Goal: Task Accomplishment & Management: Manage account settings

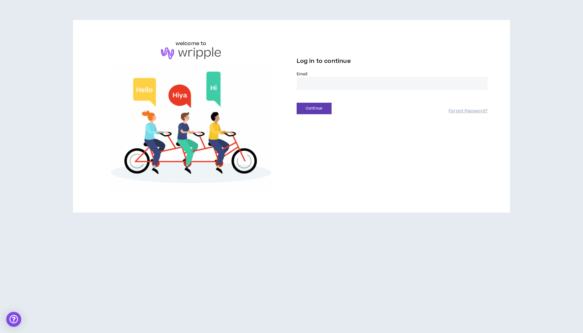
click at [320, 87] on input "email" at bounding box center [391, 83] width 191 height 13
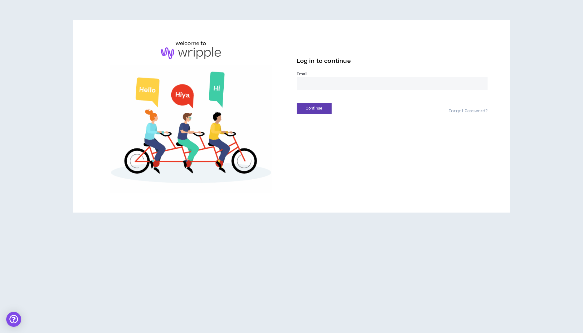
type input "**********"
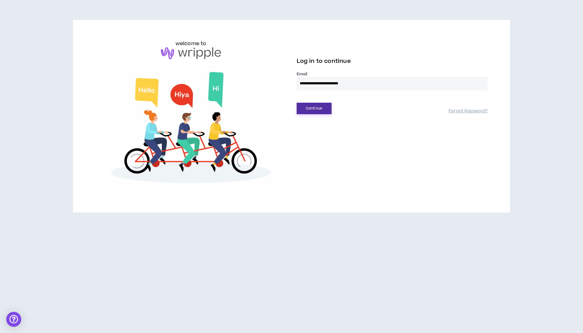
click at [323, 107] on button "Continue" at bounding box center [313, 109] width 35 height 12
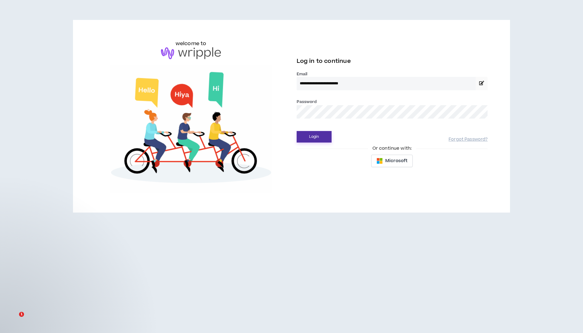
click at [315, 134] on button "Login" at bounding box center [313, 137] width 35 height 12
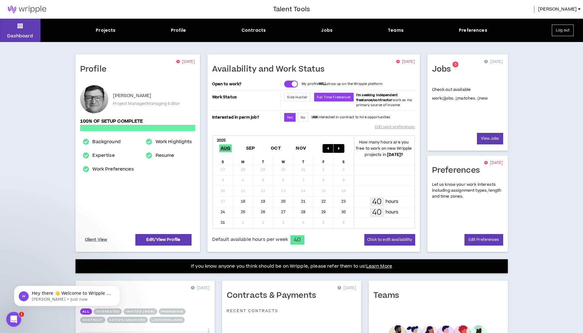
drag, startPoint x: 26, startPoint y: 586, endPoint x: 22, endPoint y: 313, distance: 273.1
click at [12, 322] on icon "Open Intercom Messenger" at bounding box center [13, 319] width 10 height 10
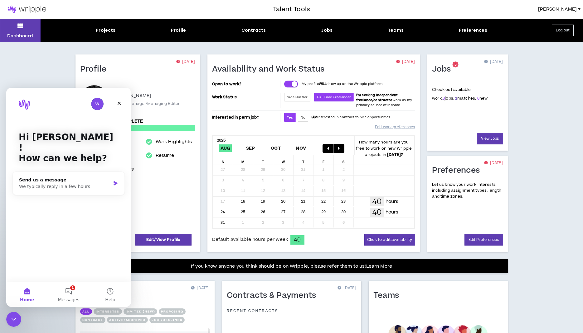
click at [455, 99] on link "1" at bounding box center [456, 99] width 2 height 6
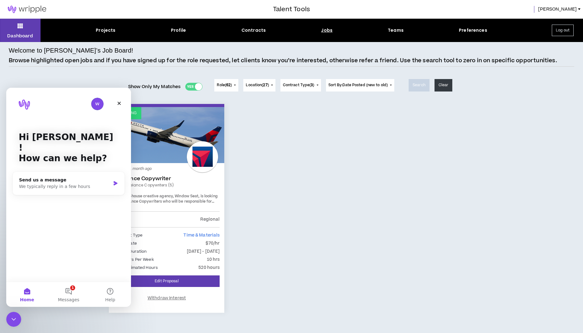
click at [344, 235] on div "Proposing Posted - a month ago Freelance Copywriter Delta Freelance Copywriters…" at bounding box center [291, 212] width 374 height 217
drag, startPoint x: 302, startPoint y: 245, endPoint x: 291, endPoint y: 250, distance: 12.0
click at [302, 245] on div "Proposing Posted - a month ago Freelance Copywriter Delta Freelance Copywriters…" at bounding box center [291, 212] width 374 height 217
click at [218, 300] on button "Withdraw Interest" at bounding box center [166, 298] width 106 height 13
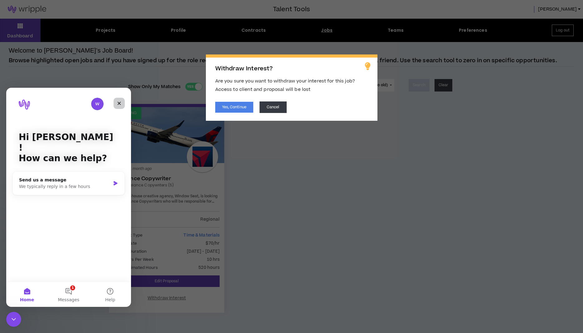
click at [120, 101] on icon "Close" at bounding box center [119, 103] width 5 height 5
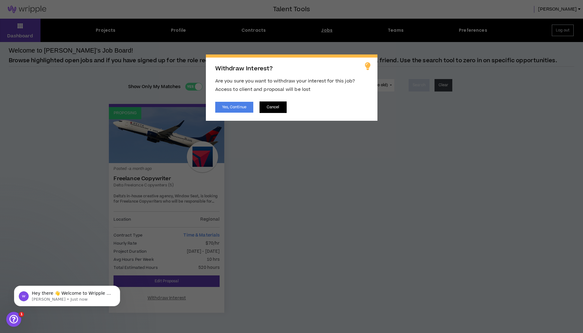
click at [275, 108] on button "Cancel" at bounding box center [272, 108] width 27 height 12
